Goal: Check status

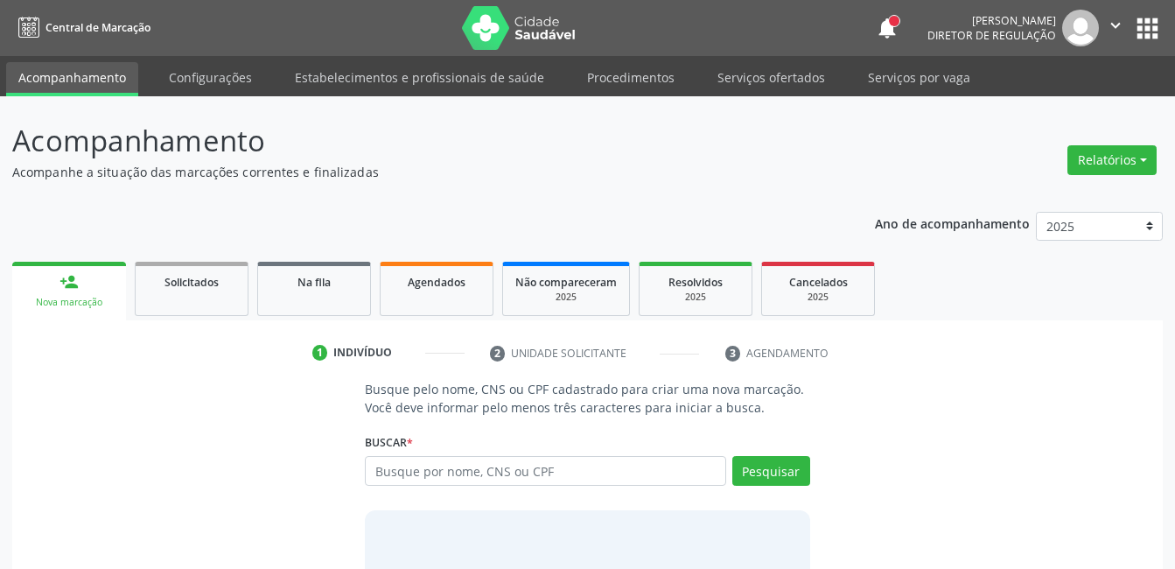
click at [531, 459] on input "text" at bounding box center [545, 471] width 360 height 30
click at [531, 462] on input "text" at bounding box center [545, 471] width 360 height 30
type input "898003702508505"
click at [765, 471] on button "Pesquisar" at bounding box center [771, 471] width 78 height 30
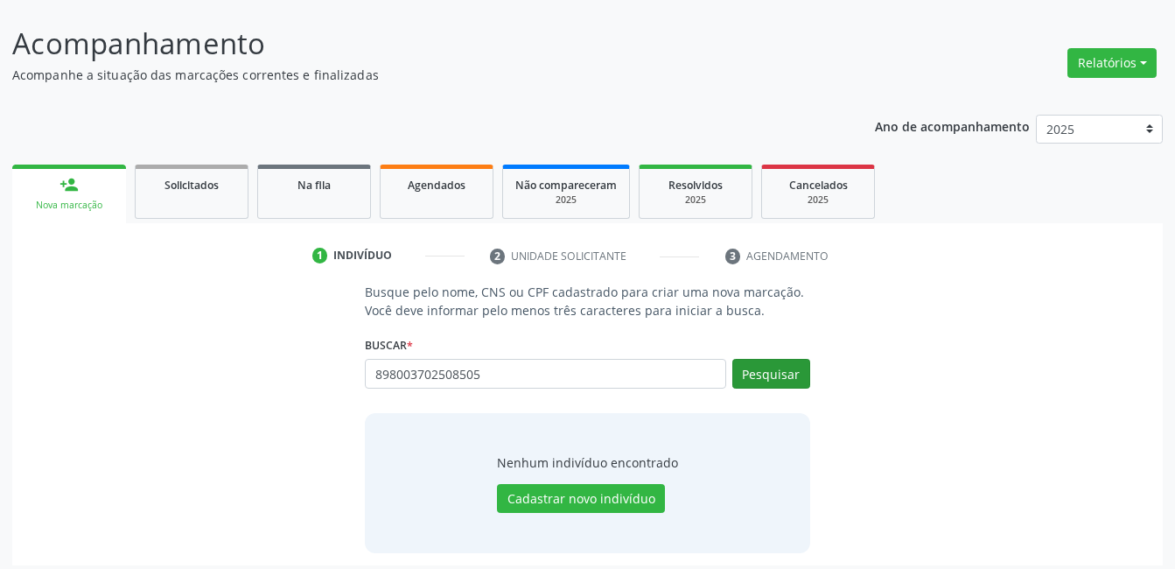
scroll to position [106, 0]
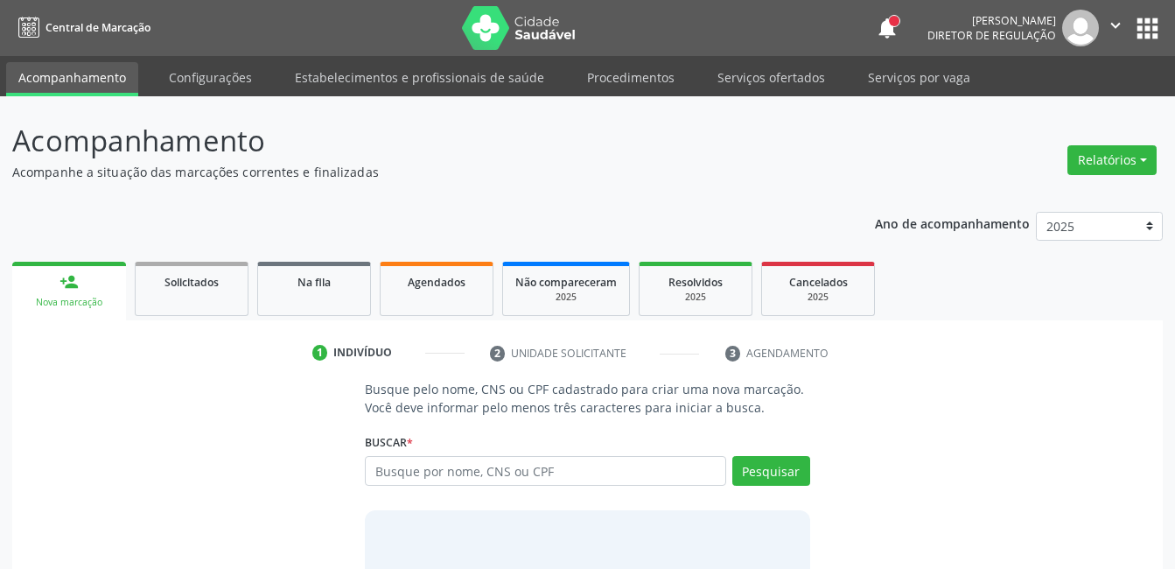
click at [1103, 28] on button "" at bounding box center [1115, 28] width 33 height 37
click at [1063, 100] on link "Sair" at bounding box center [1070, 106] width 121 height 24
click at [512, 478] on input "text" at bounding box center [545, 471] width 360 height 30
type input "898003702508505"
click at [1113, 23] on icon "" at bounding box center [1115, 25] width 19 height 19
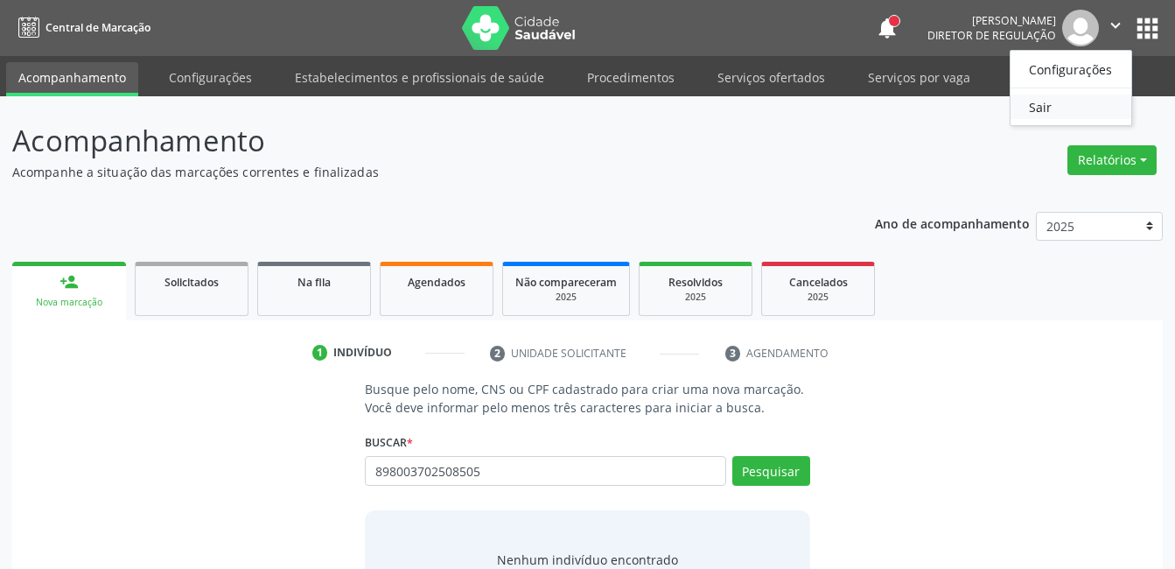
click at [1076, 105] on link "Sair" at bounding box center [1070, 106] width 121 height 24
